Goal: Complete application form

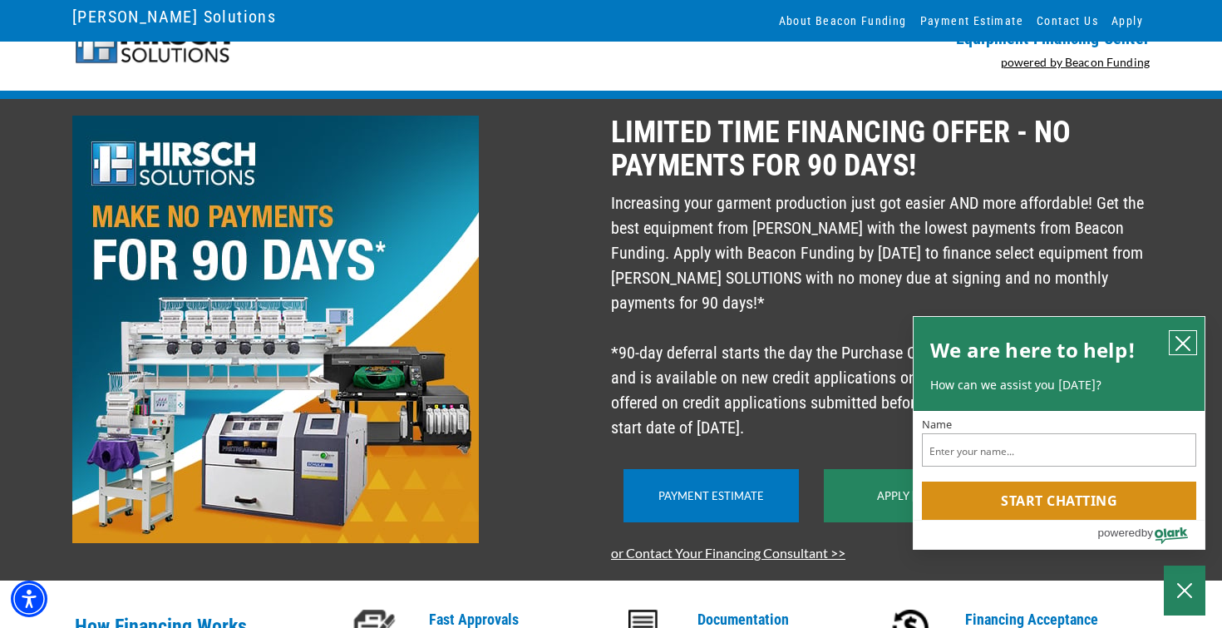
click at [1189, 339] on icon "close chatbox" at bounding box center [1183, 343] width 17 height 17
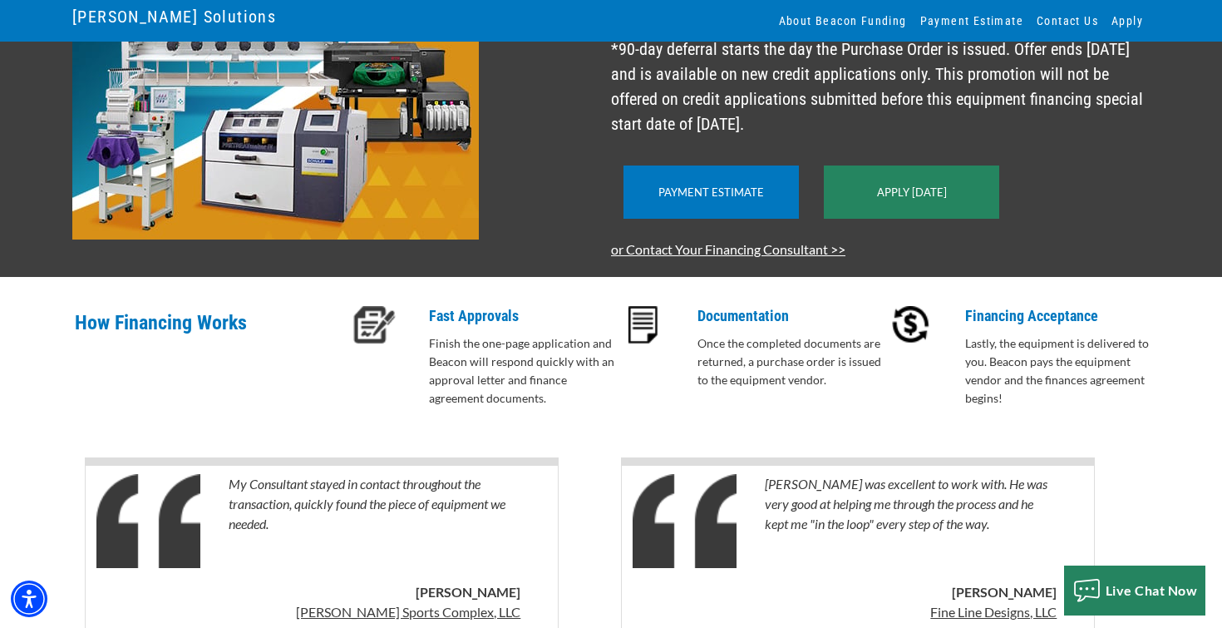
scroll to position [311, 0]
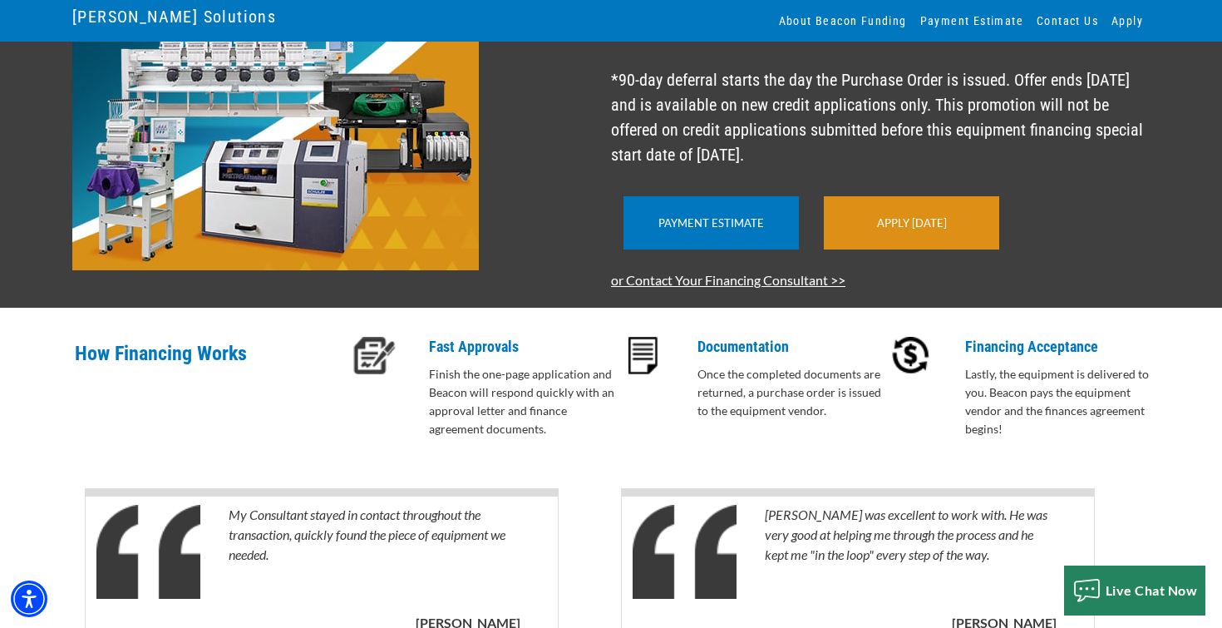
click at [938, 230] on link "Apply Today" at bounding box center [912, 222] width 70 height 13
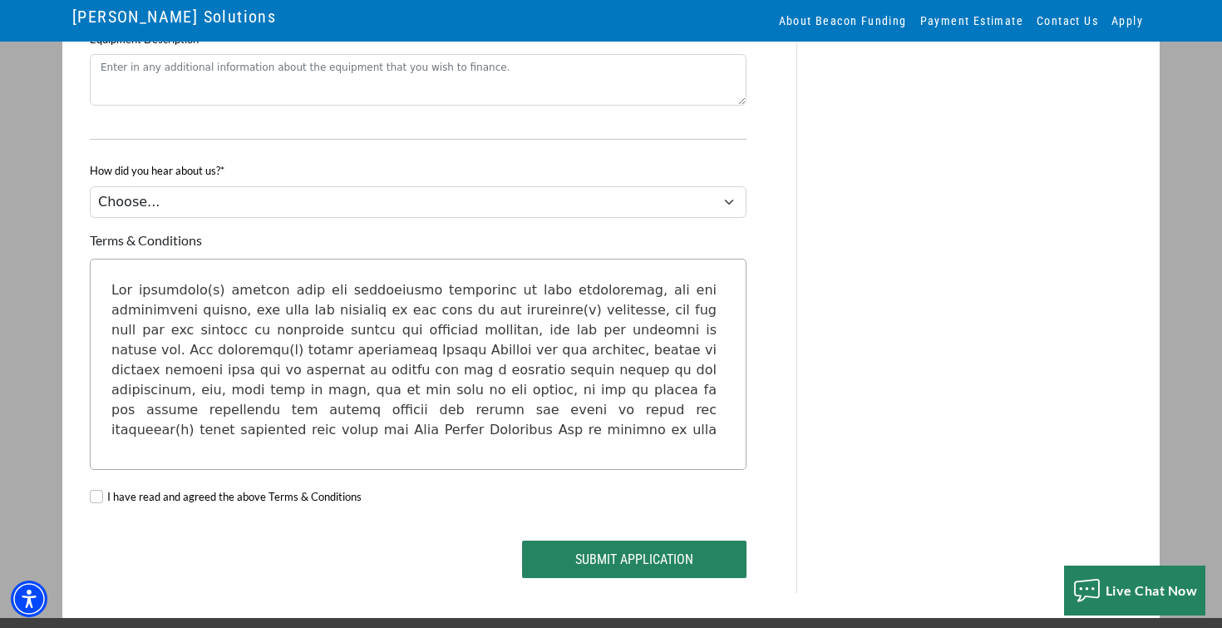
scroll to position [1474, 0]
